Goal: Information Seeking & Learning: Find specific fact

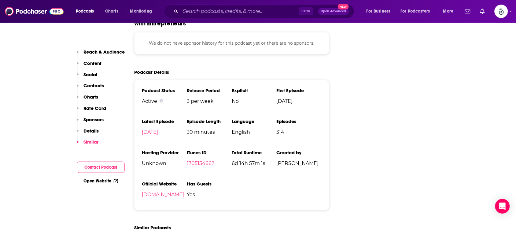
scroll to position [927, 0]
click at [275, 9] on input "Search podcasts, credits, & more..." at bounding box center [240, 11] width 118 height 10
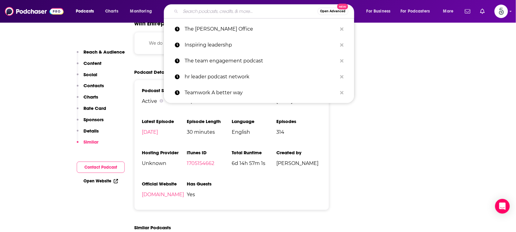
paste input "Your HR Business Partner"
type input "Your HR Business Partner"
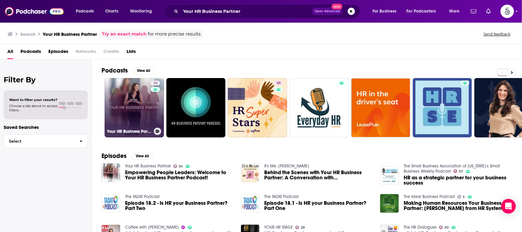
click at [142, 89] on link "24 Your HR Business Partner" at bounding box center [134, 107] width 59 height 59
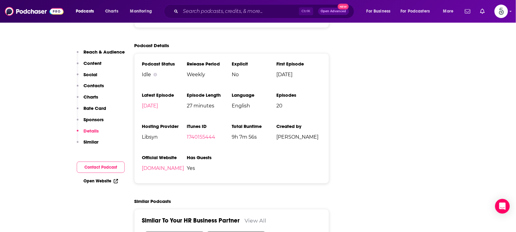
scroll to position [792, 0]
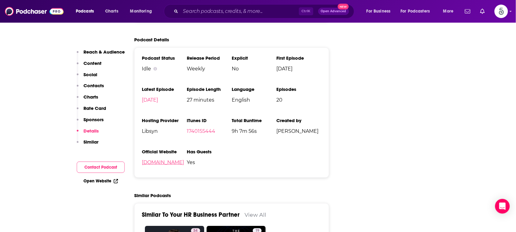
click at [166, 163] on link "[DOMAIN_NAME]" at bounding box center [163, 162] width 42 height 6
